Goal: Find specific page/section: Find specific page/section

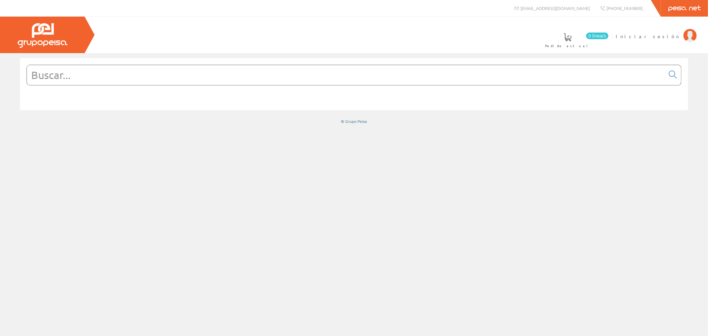
click at [307, 80] on input "text" at bounding box center [346, 75] width 638 height 20
click at [668, 35] on span "Iniciar sesión" at bounding box center [647, 36] width 64 height 7
click at [659, 34] on span "[PERSON_NAME]" at bounding box center [649, 36] width 61 height 7
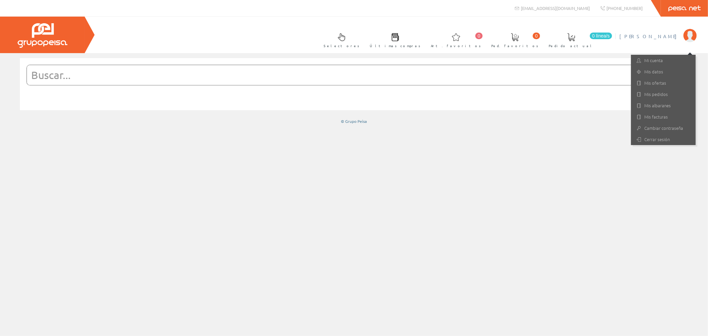
click at [478, 73] on input "text" at bounding box center [346, 75] width 638 height 20
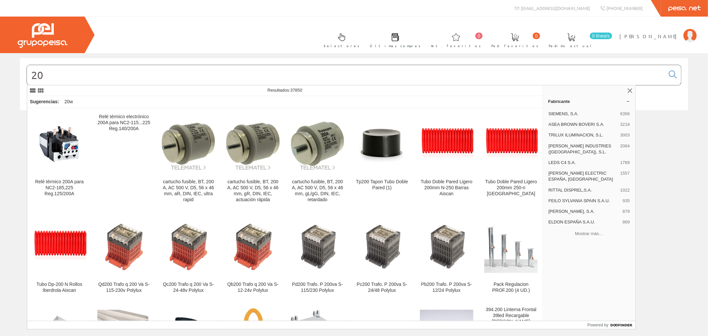
type input "2"
click at [675, 39] on span "[PERSON_NAME]" at bounding box center [649, 36] width 61 height 7
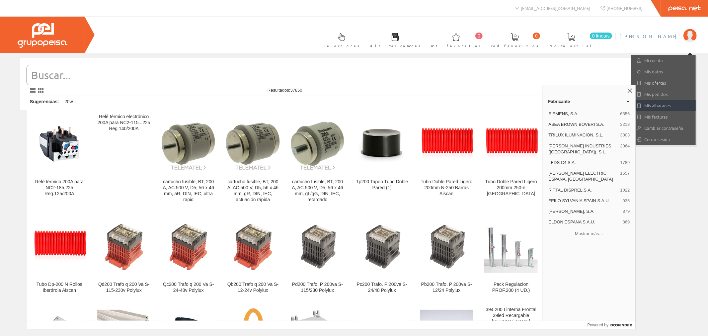
click at [654, 107] on link "Mis albaranes" at bounding box center [663, 105] width 65 height 11
